Goal: Task Accomplishment & Management: Complete application form

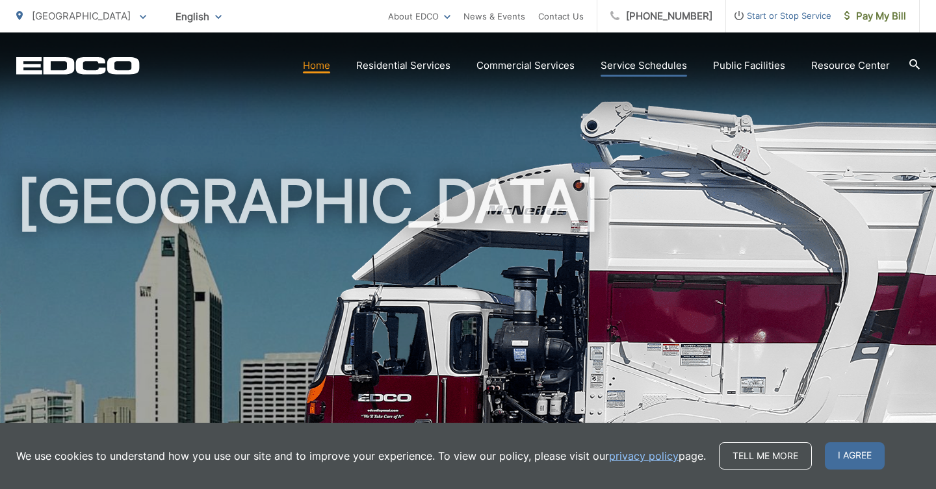
click at [631, 70] on link "Service Schedules" at bounding box center [643, 66] width 86 height 16
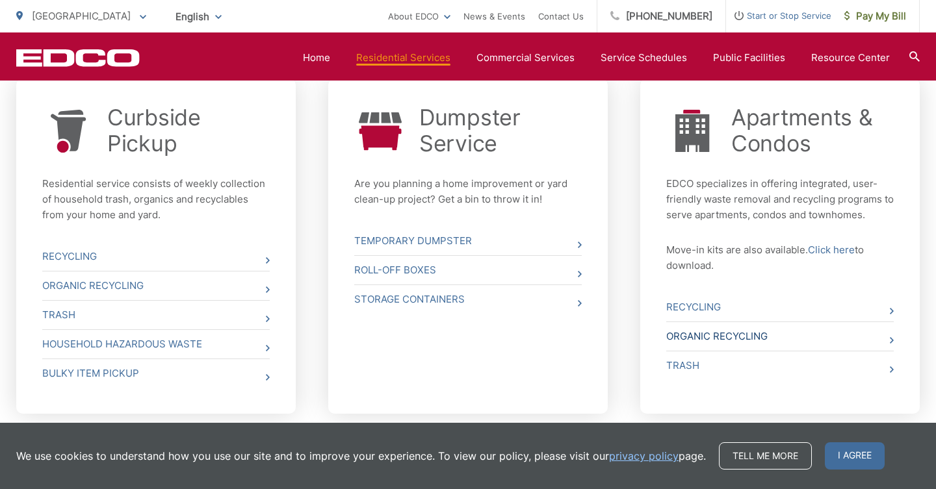
scroll to position [512, 0]
click at [629, 226] on div "Curbside Pickup Residential service consists of weekly collection of household …" at bounding box center [467, 244] width 903 height 342
click at [927, 462] on div "We use cookies to understand how you use our site and to improve your experienc…" at bounding box center [468, 456] width 936 height 66
click at [688, 365] on link "Trash" at bounding box center [779, 366] width 227 height 29
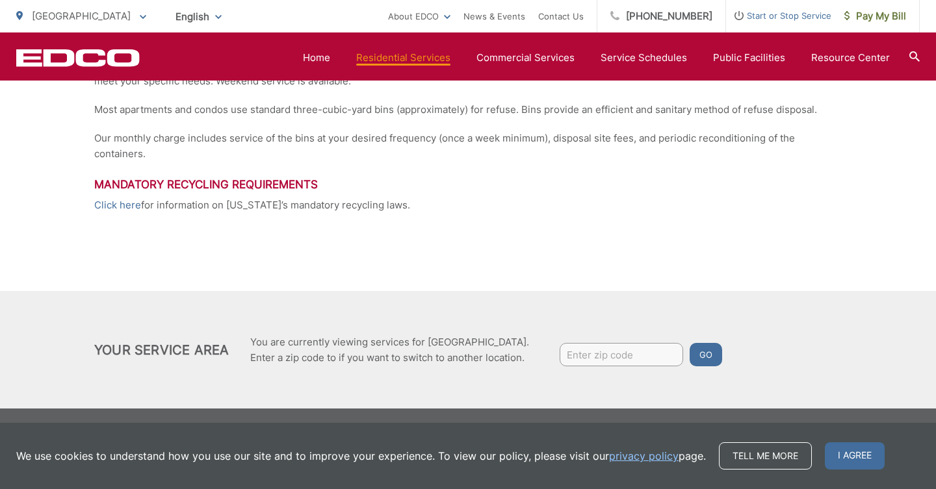
scroll to position [344, 0]
click at [613, 355] on input "Enter zip code" at bounding box center [620, 354] width 123 height 23
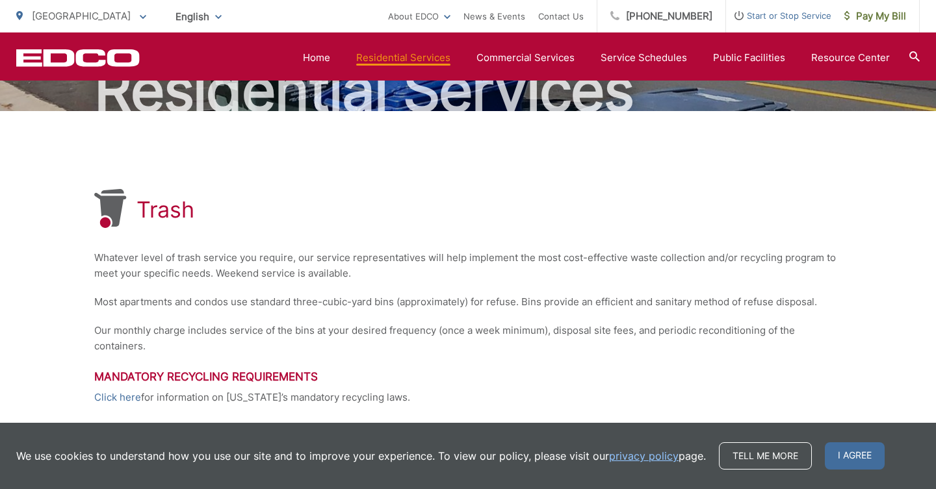
scroll to position [146, 0]
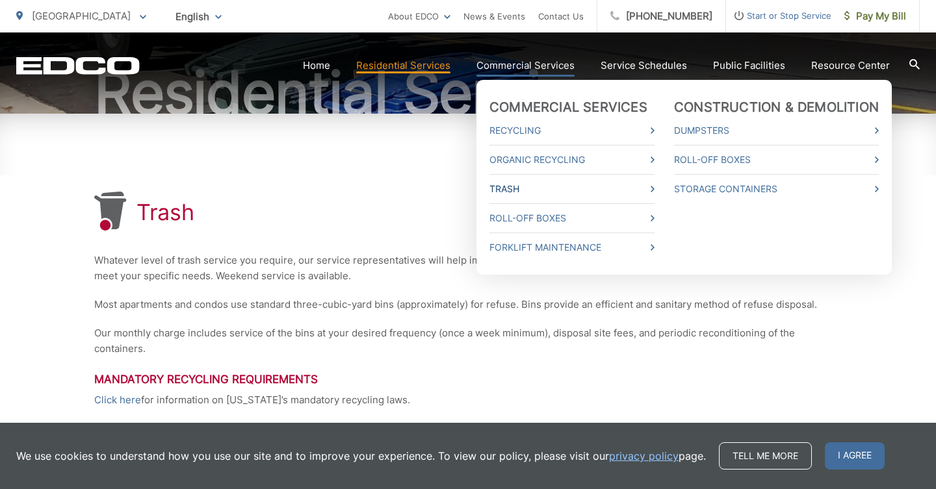
click at [513, 185] on link "Trash" at bounding box center [571, 189] width 165 height 16
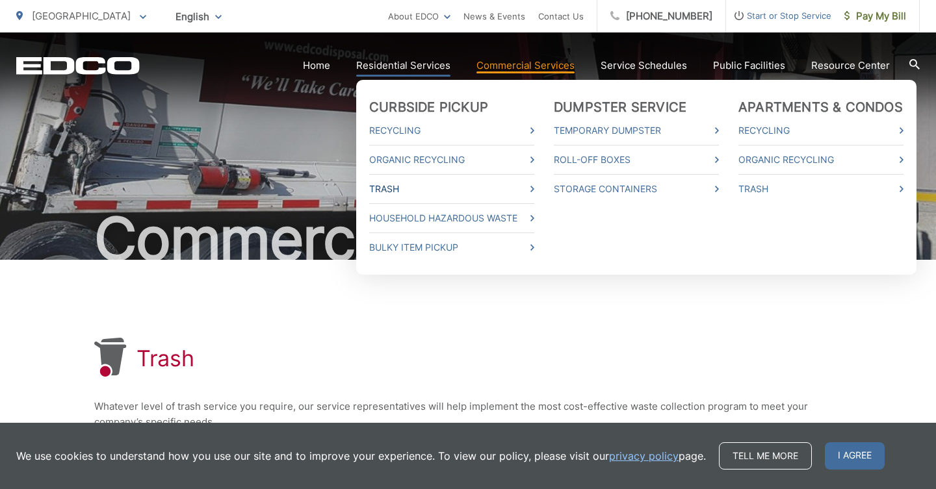
click at [416, 186] on link "Trash" at bounding box center [451, 189] width 165 height 16
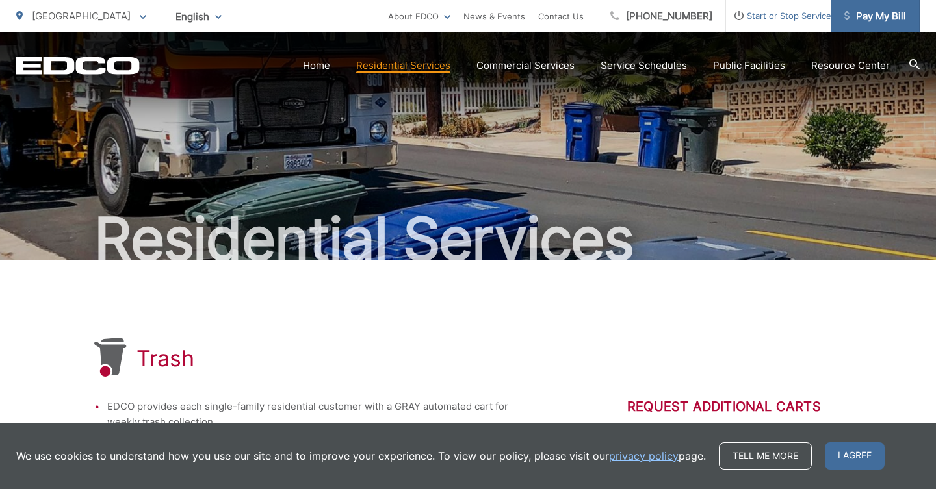
click at [884, 19] on span "Pay My Bill" at bounding box center [875, 16] width 62 height 16
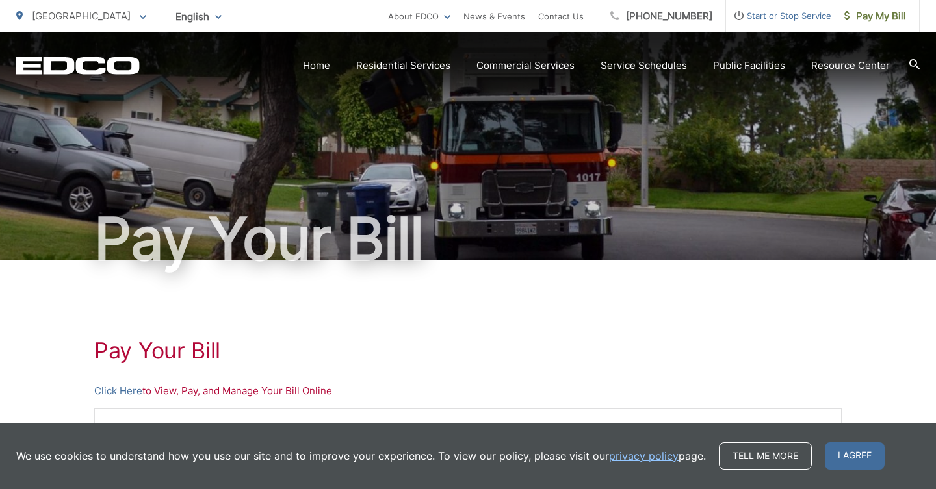
click at [761, 18] on span "Start or Stop Service" at bounding box center [778, 16] width 105 height 16
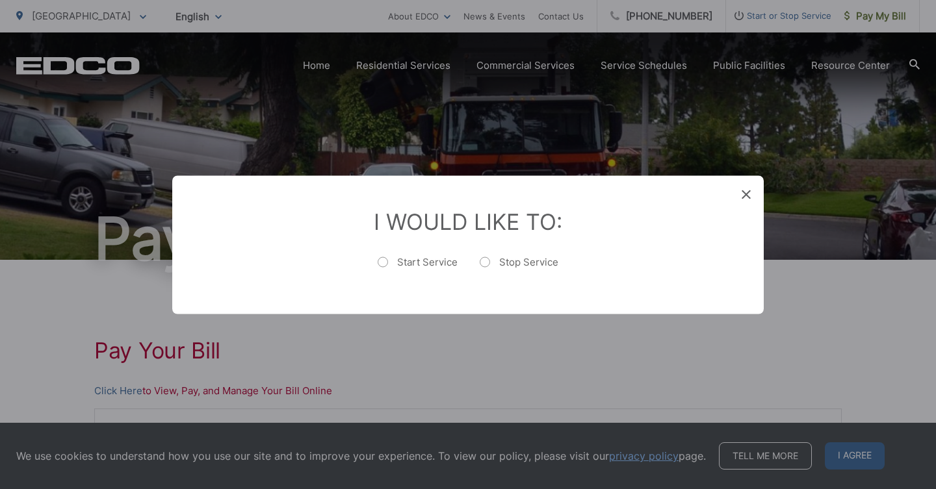
click at [390, 272] on label "Start Service" at bounding box center [418, 268] width 80 height 26
radio input "true"
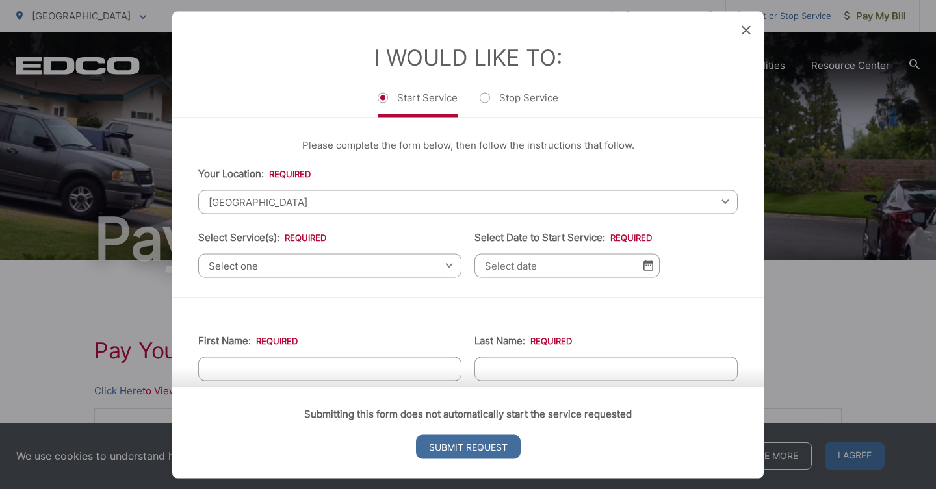
click at [411, 209] on span "[GEOGRAPHIC_DATA]" at bounding box center [467, 202] width 539 height 24
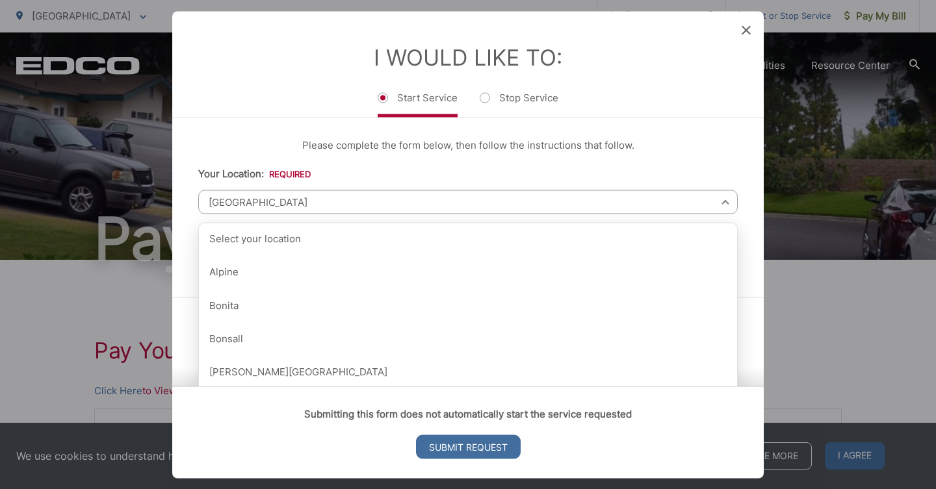
click at [360, 187] on li "Your Location: * Select your location Alpine Bonita Bonsall Borrego Springs Bou…" at bounding box center [467, 190] width 539 height 48
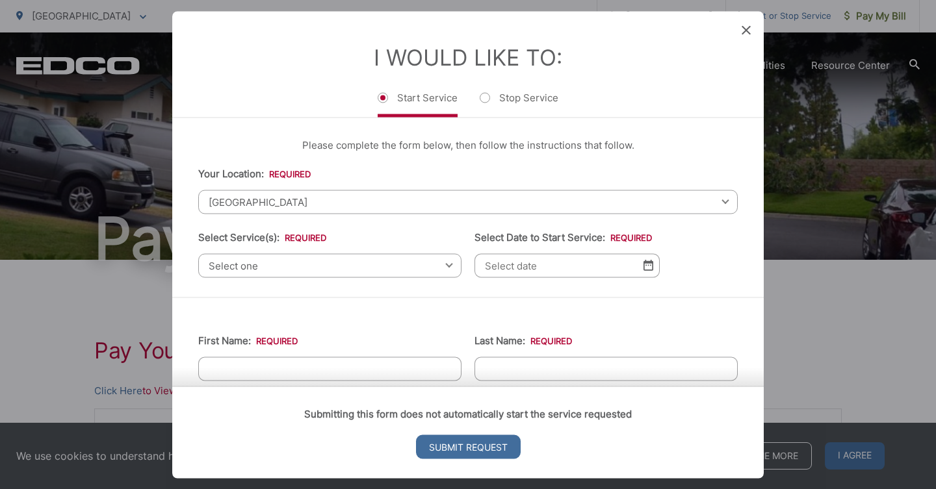
click at [293, 268] on span "Select one" at bounding box center [329, 265] width 263 height 24
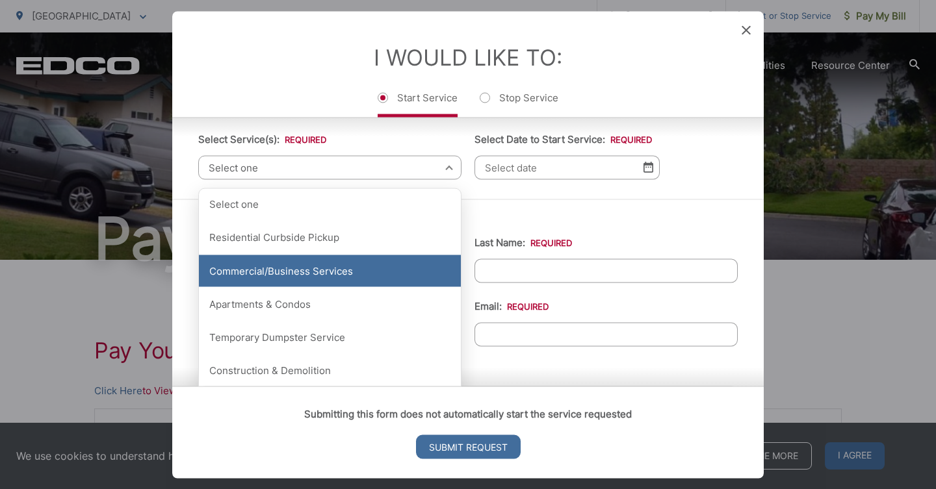
scroll to position [114, 0]
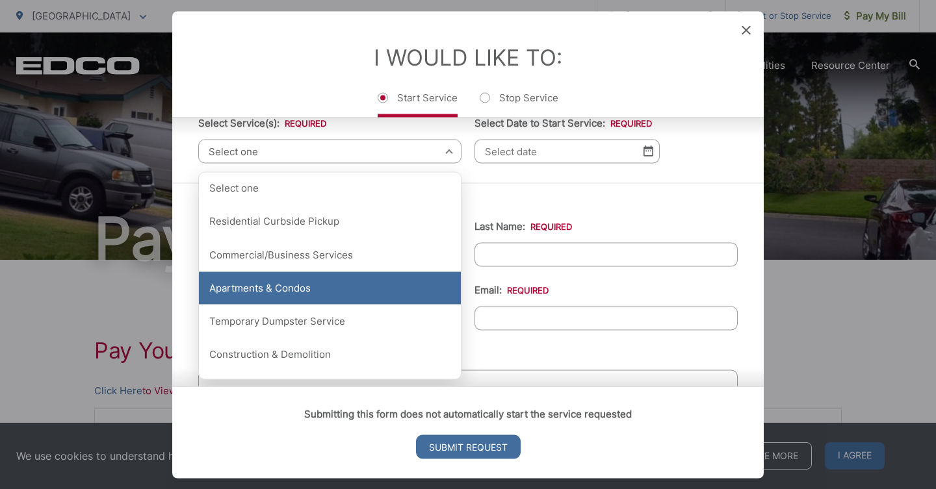
click at [310, 295] on div "Apartments & Condos" at bounding box center [330, 288] width 262 height 32
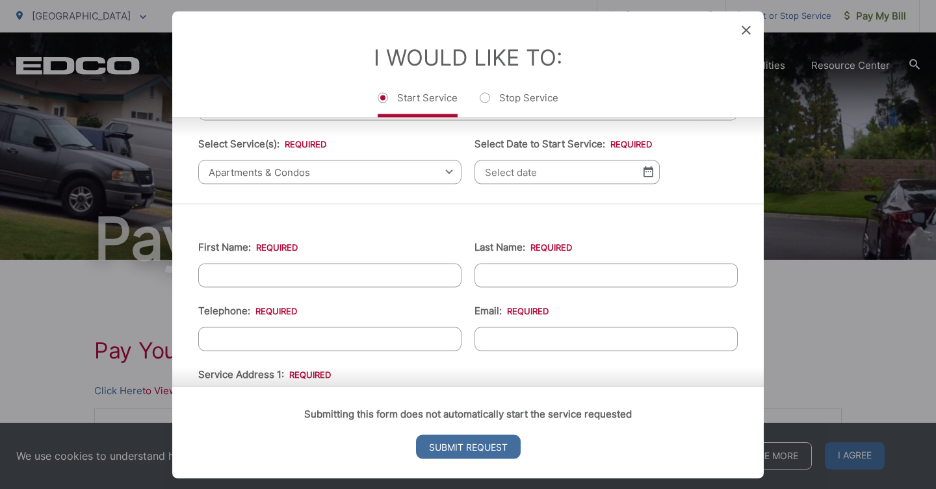
scroll to position [86, 0]
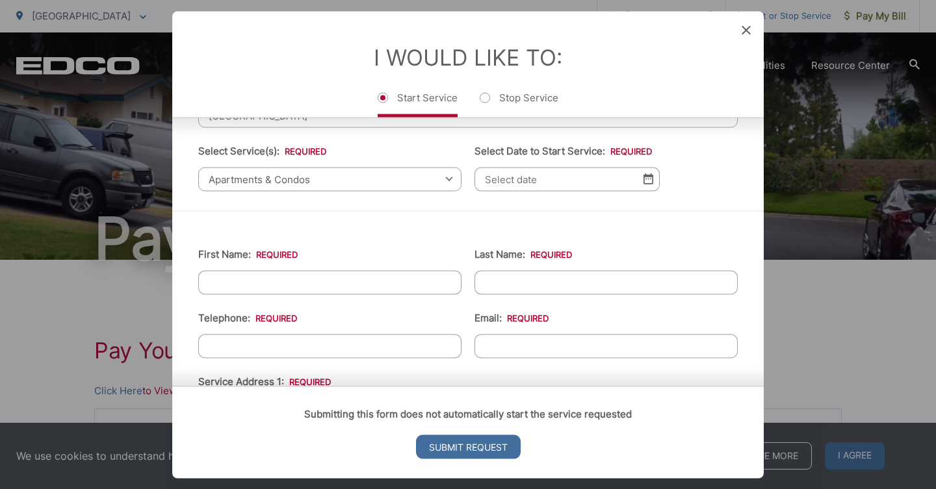
click at [536, 191] on input "Select Date to Start Service: *" at bounding box center [566, 179] width 185 height 24
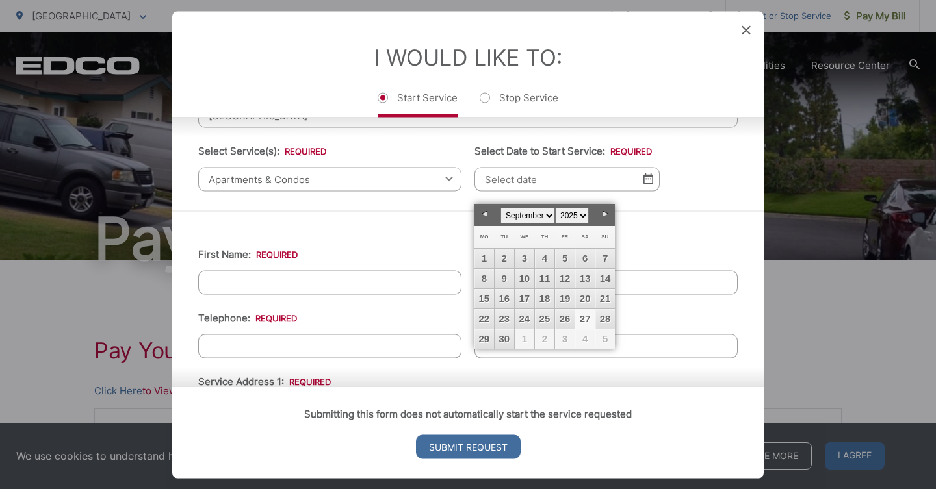
click at [588, 319] on link "27" at bounding box center [584, 318] width 19 height 19
type input "09/27/2025"
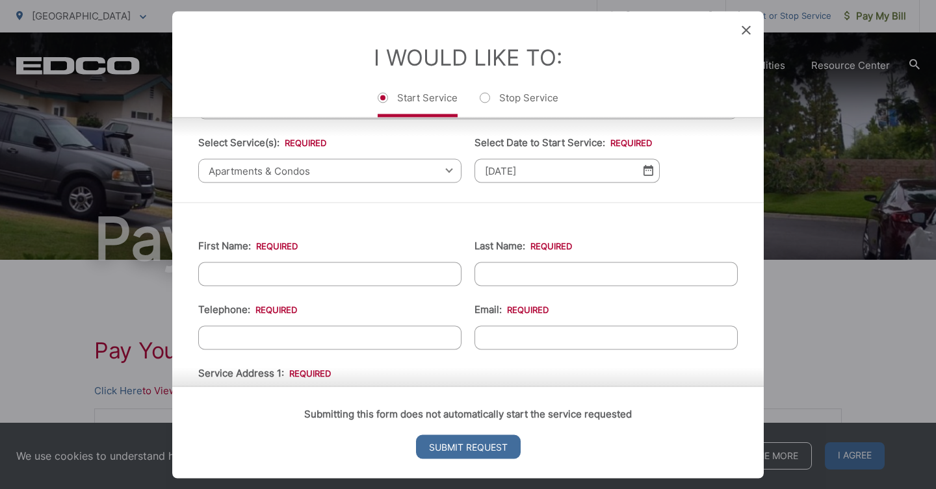
scroll to position [84, 0]
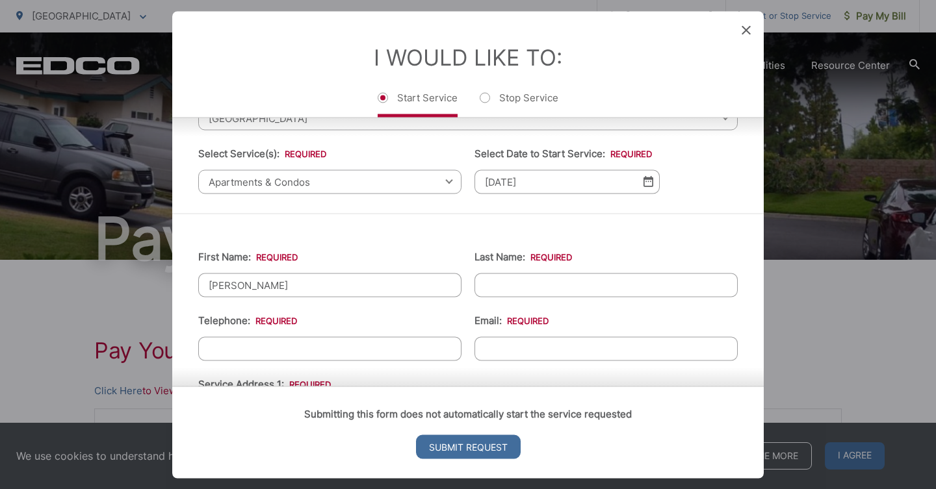
type input "Angie"
type input "Nunez"
type input "(619) 844-6894"
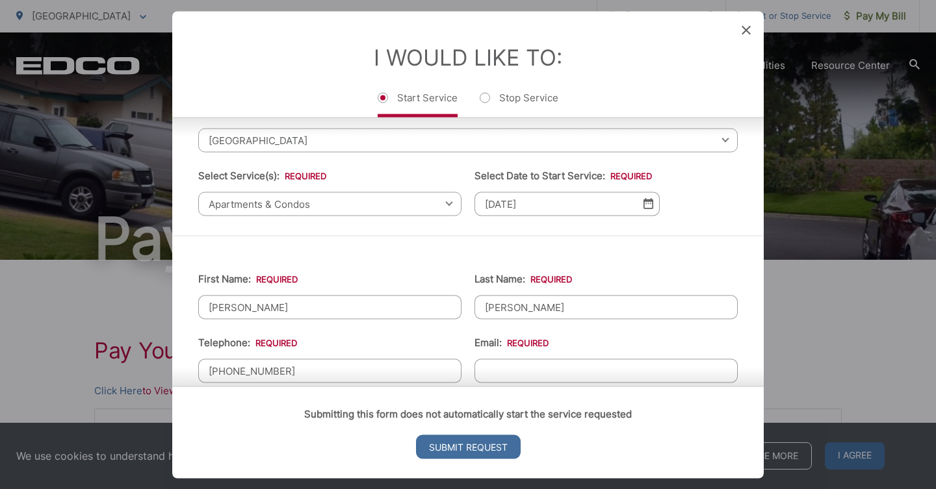
scroll to position [122, 0]
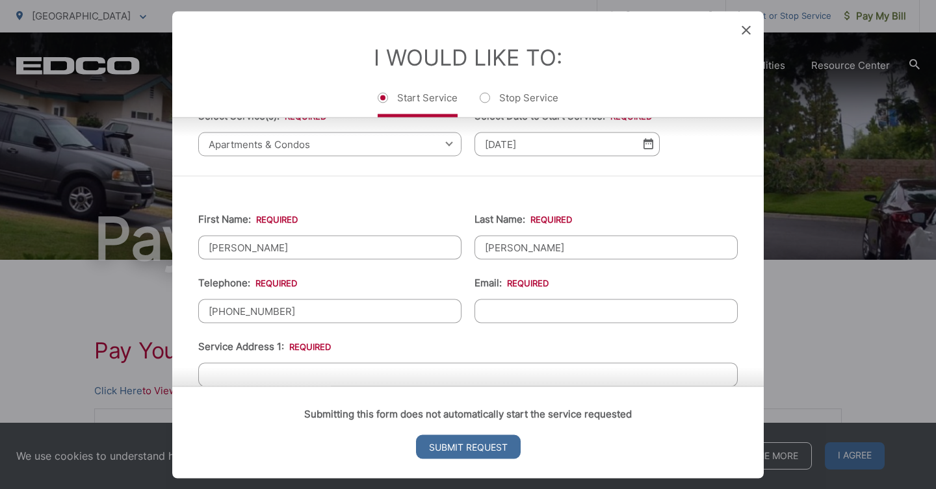
drag, startPoint x: 266, startPoint y: 257, endPoint x: 177, endPoint y: 255, distance: 89.0
click at [182, 255] on div "First Name: * Angie Last Name: * Nunez Telephone: * (619) 844-6894 Email: * Ser…" at bounding box center [467, 479] width 591 height 608
type input "Gian"
drag, startPoint x: 527, startPoint y: 253, endPoint x: 460, endPoint y: 249, distance: 67.1
click at [461, 249] on ul "First Name: * Gian Last Name: * Nunez Telephone: * (619) 844-6894 Email: * Serv…" at bounding box center [467, 480] width 539 height 568
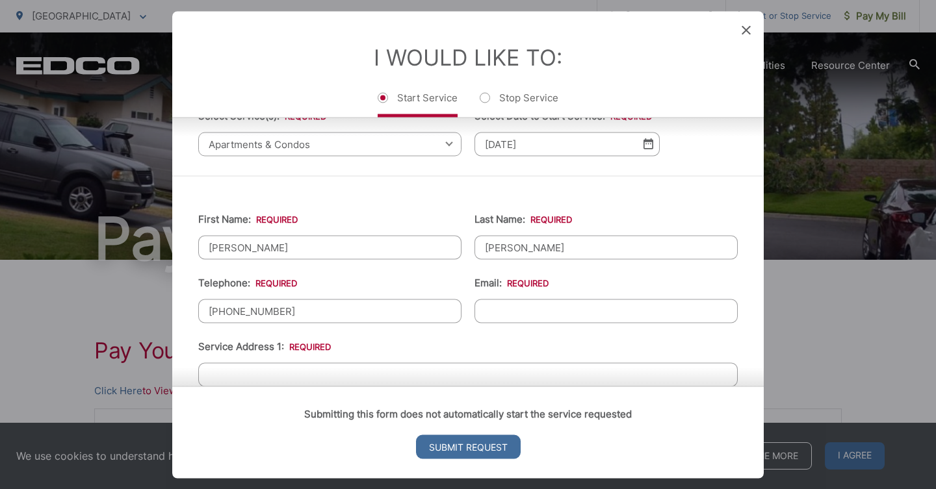
type input "Laborin"
click at [338, 323] on input "(619) 844-6894" at bounding box center [329, 311] width 263 height 24
type input "(619) 480-8066"
click at [555, 323] on input "Email: *" at bounding box center [605, 311] width 263 height 24
type input "gian.lucca2316@gmail.com"
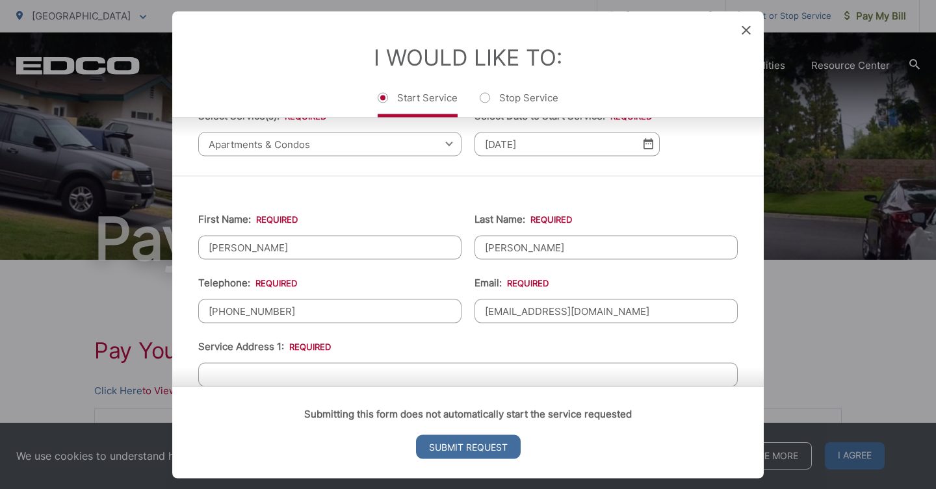
click at [532, 355] on li "Service Address 1: *" at bounding box center [467, 363] width 539 height 48
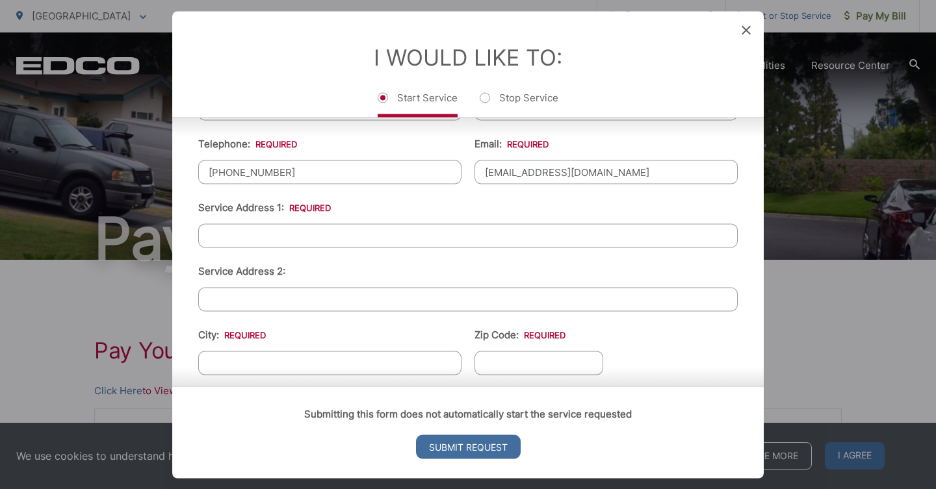
scroll to position [272, 0]
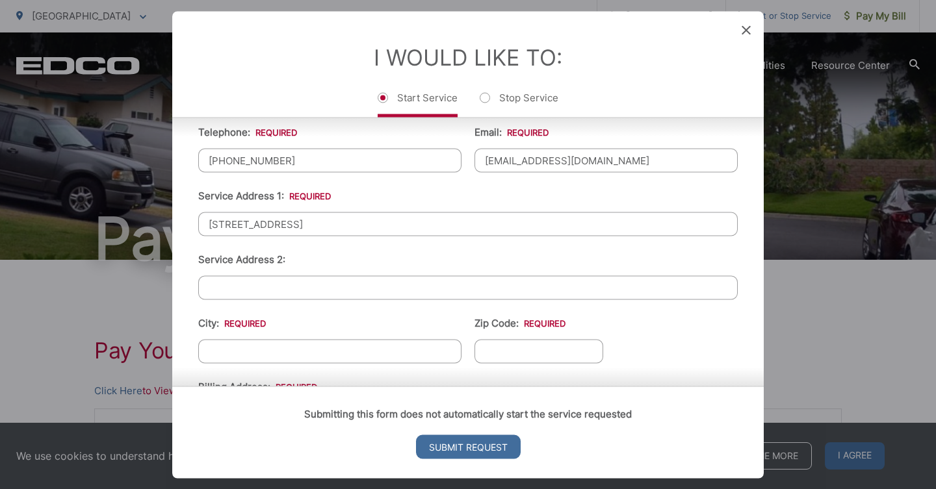
type input "2262 Market St"
click at [303, 386] on div "Submitting this form does not automatically start the service requested Submit …" at bounding box center [467, 432] width 591 height 92
click at [298, 309] on ul "First Name: * Gian Last Name: * Laborin Telephone: * (619) 480-8066 Email: * gi…" at bounding box center [467, 329] width 539 height 568
type input "Apt 8"
click at [258, 359] on input "City: *" at bounding box center [329, 351] width 263 height 24
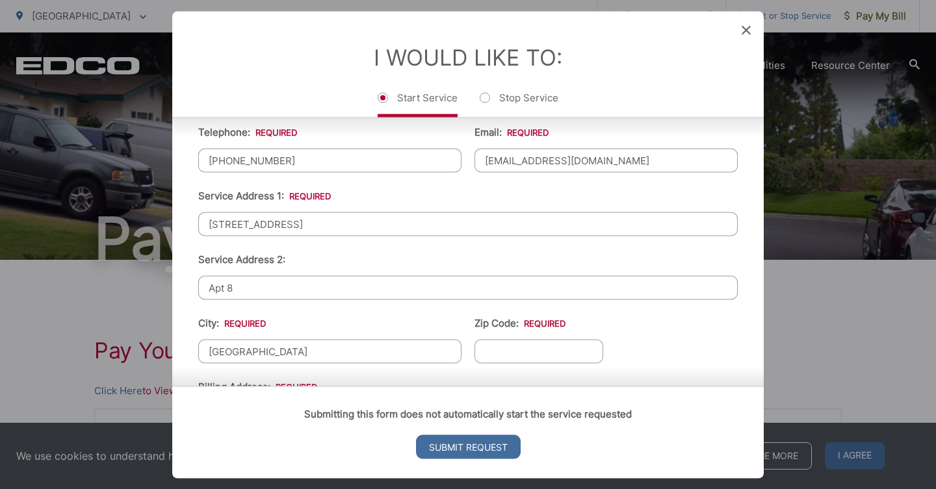
type input "[GEOGRAPHIC_DATA]"
drag, startPoint x: 229, startPoint y: 296, endPoint x: 167, endPoint y: 289, distance: 62.7
click at [167, 289] on div "Entry Status None In Progress Completed None None In Progress Completed I Would…" at bounding box center [468, 244] width 936 height 489
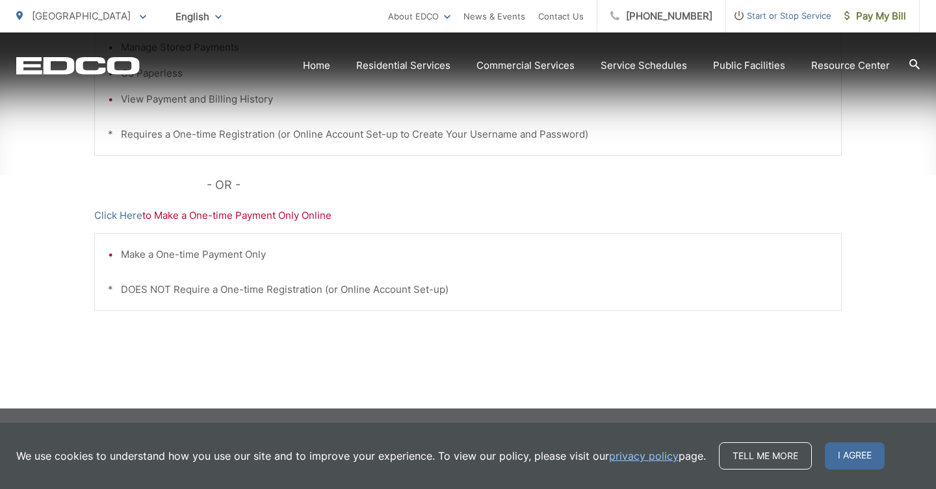
scroll to position [435, 0]
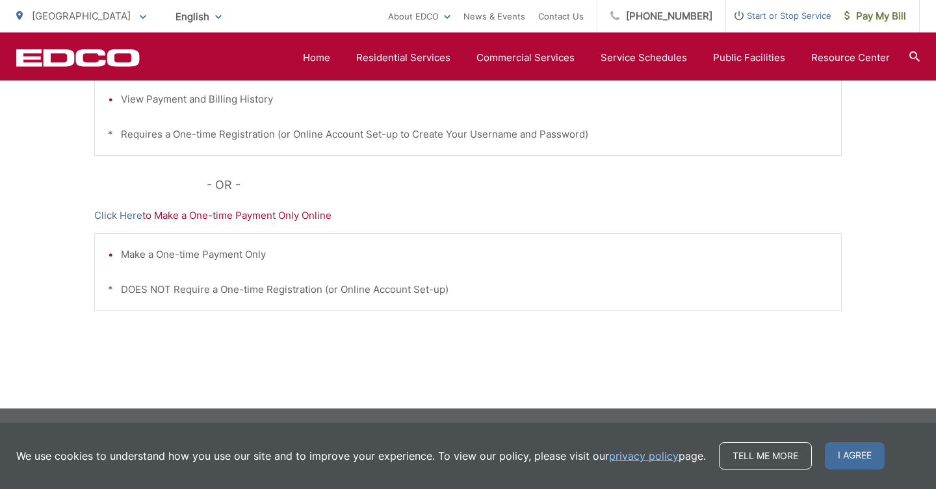
click at [747, 12] on span "Start or Stop Service" at bounding box center [778, 16] width 105 height 16
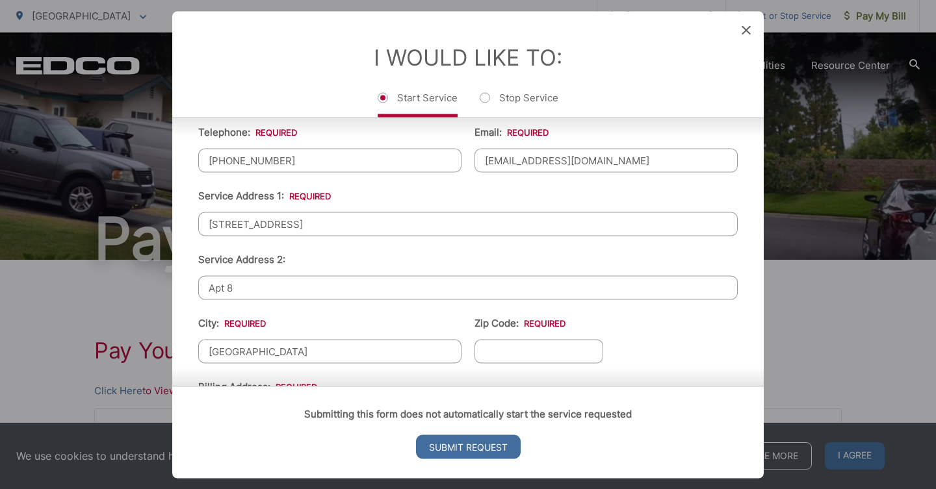
click at [268, 292] on input "Apt 8" at bounding box center [467, 288] width 539 height 24
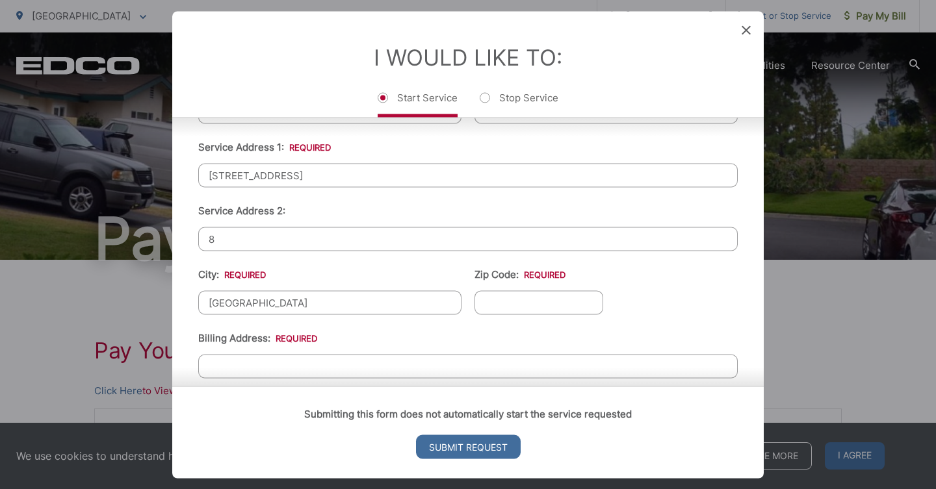
scroll to position [358, 0]
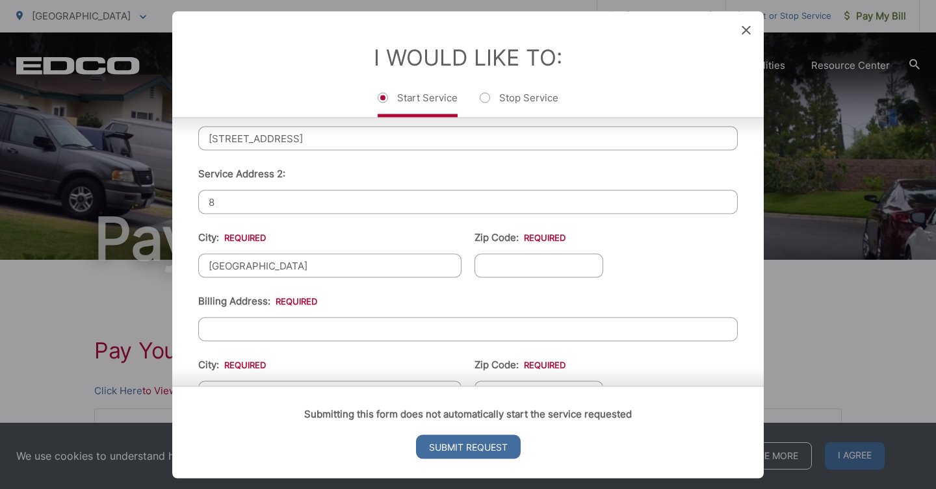
click at [508, 268] on input "Zip Code: *" at bounding box center [538, 265] width 129 height 24
click at [207, 207] on input "8" at bounding box center [467, 202] width 539 height 24
type input "#8"
click at [535, 291] on ul "First Name: * Gian Last Name: * Laborin Telephone: * (619) 480-8066 Email: * gi…" at bounding box center [467, 243] width 539 height 568
click at [530, 277] on input "Zip Code: *" at bounding box center [538, 265] width 129 height 24
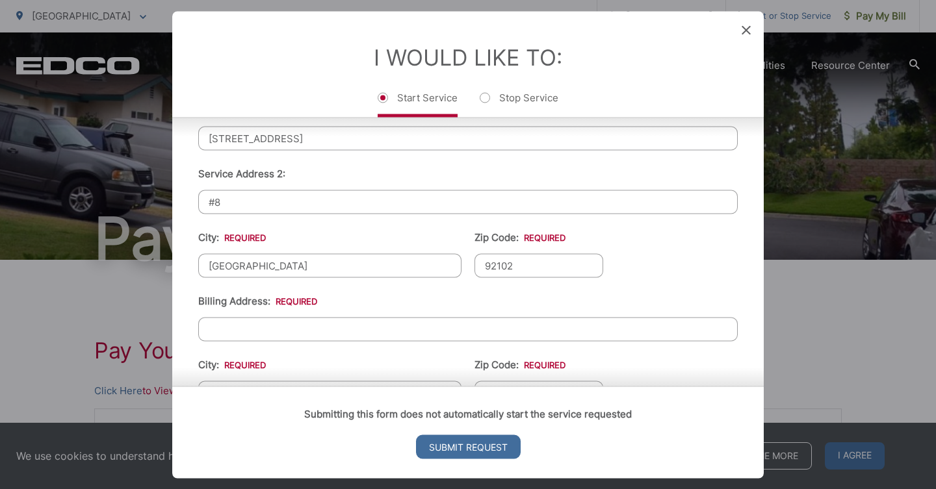
type input "92102"
click at [406, 305] on li "Billing Address: *" at bounding box center [467, 317] width 539 height 48
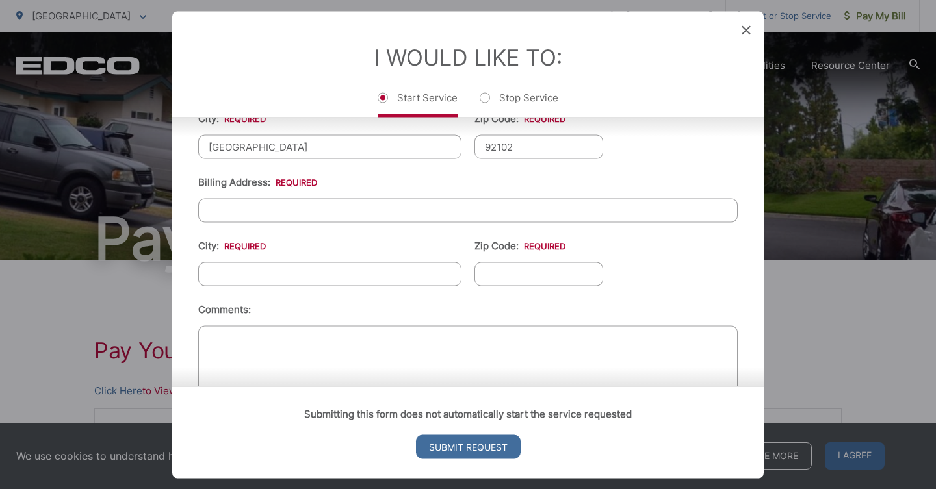
scroll to position [489, 0]
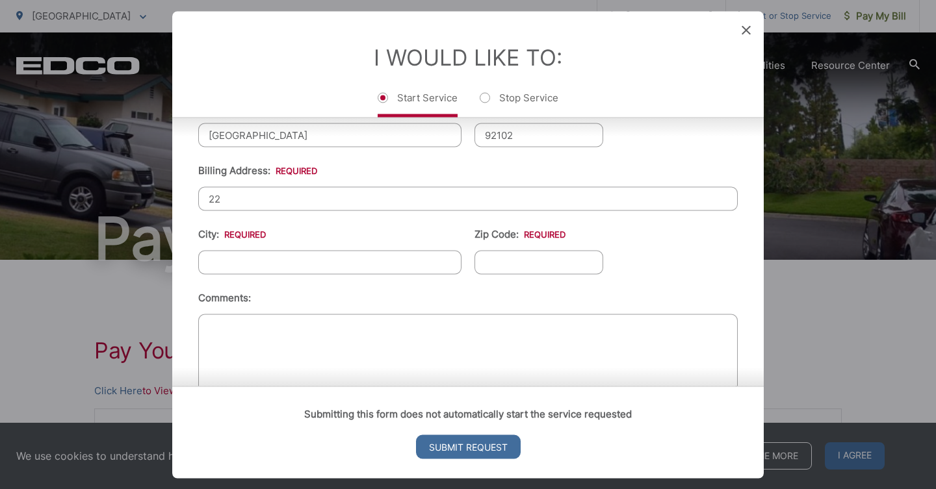
type input "2"
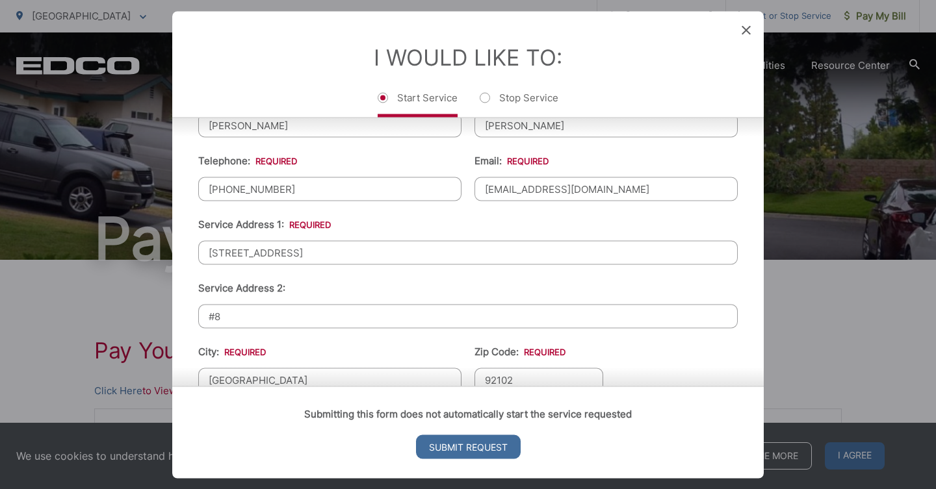
scroll to position [242, 0]
drag, startPoint x: 208, startPoint y: 263, endPoint x: 326, endPoint y: 273, distance: 118.7
click at [331, 276] on ul "First Name: * Gian Last Name: * Laborin Telephone: * (619) 480-8066 Email: * gi…" at bounding box center [467, 359] width 539 height 568
click at [337, 290] on ul "First Name: * Gian Last Name: * Laborin Telephone: * (619) 480-8066 Email: * gi…" at bounding box center [467, 359] width 539 height 568
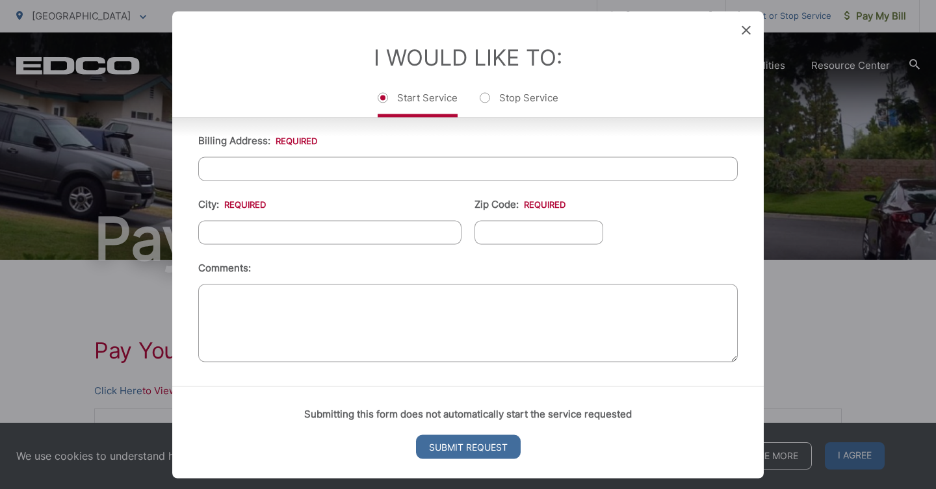
scroll to position [528, 0]
click at [302, 169] on input "Billing Address: *" at bounding box center [467, 169] width 539 height 24
type input "2230 D Ave Apt 203"
click at [240, 248] on ul "First Name: * Gian Last Name: * Laborin Telephone: * (619) 480-8066 Email: * gi…" at bounding box center [467, 83] width 539 height 568
type input "[GEOGRAPHIC_DATA]"
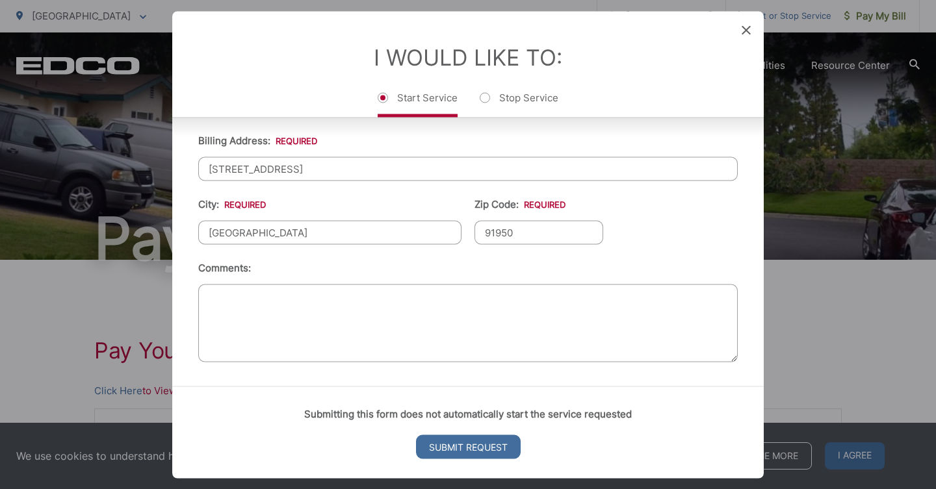
type input "91950"
click at [348, 292] on textarea "Comments:" at bounding box center [467, 323] width 539 height 78
click at [482, 444] on input "Submit Request" at bounding box center [468, 447] width 105 height 24
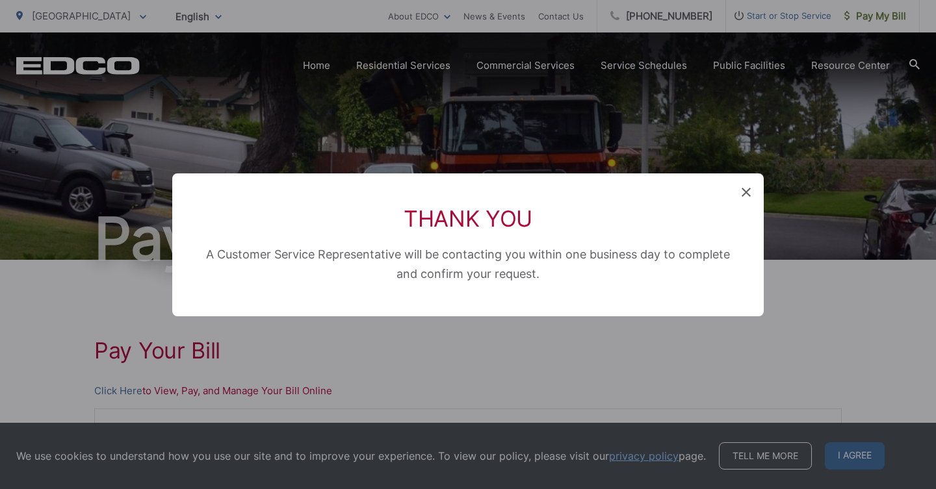
scroll to position [13, 5]
click at [742, 196] on icon at bounding box center [745, 192] width 9 height 9
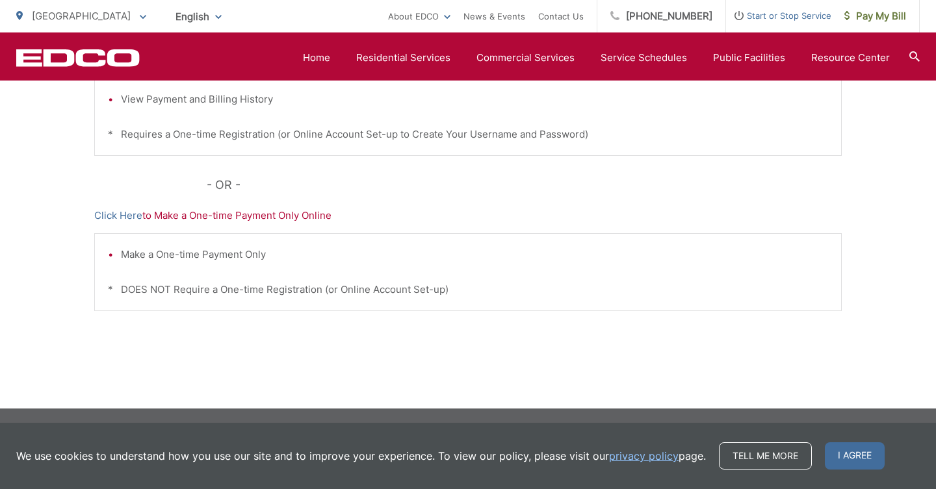
scroll to position [435, 0]
click at [855, 444] on span "I agree" at bounding box center [855, 456] width 60 height 27
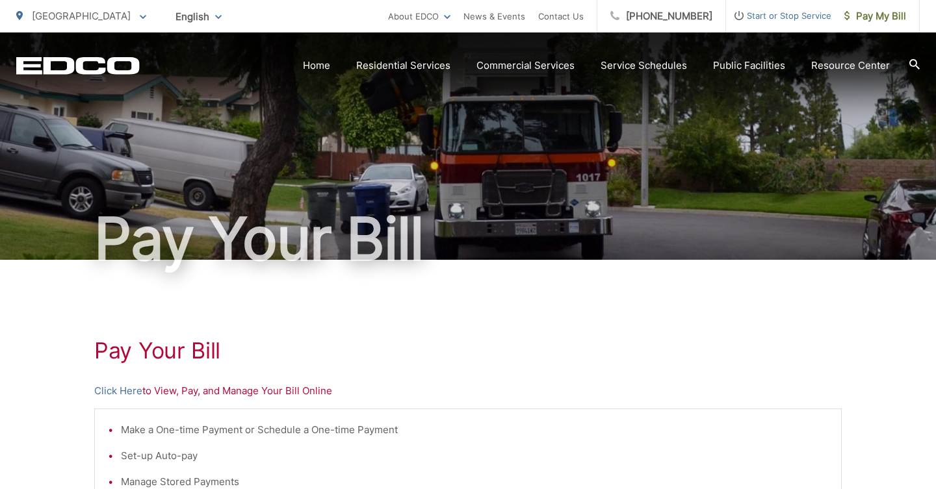
scroll to position [0, 0]
